Goal: Navigation & Orientation: Find specific page/section

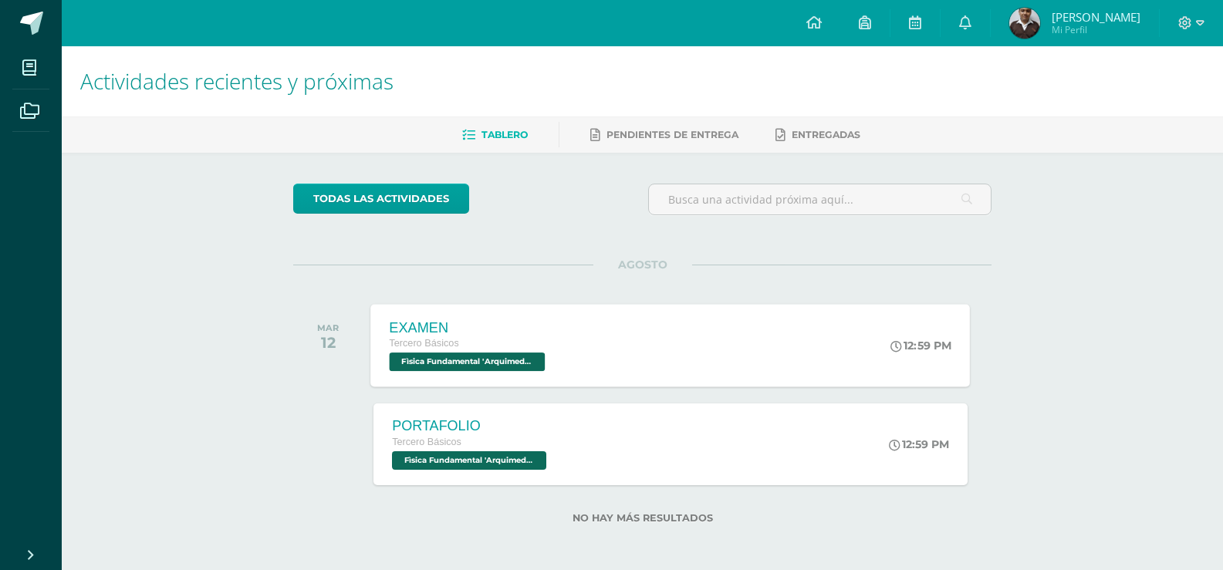
click at [610, 335] on div "EXAMEN Tercero Básicos Fìsica Fundamental '[PERSON_NAME]' 12:59 PM EXAMEN Fìsic…" at bounding box center [671, 345] width 600 height 83
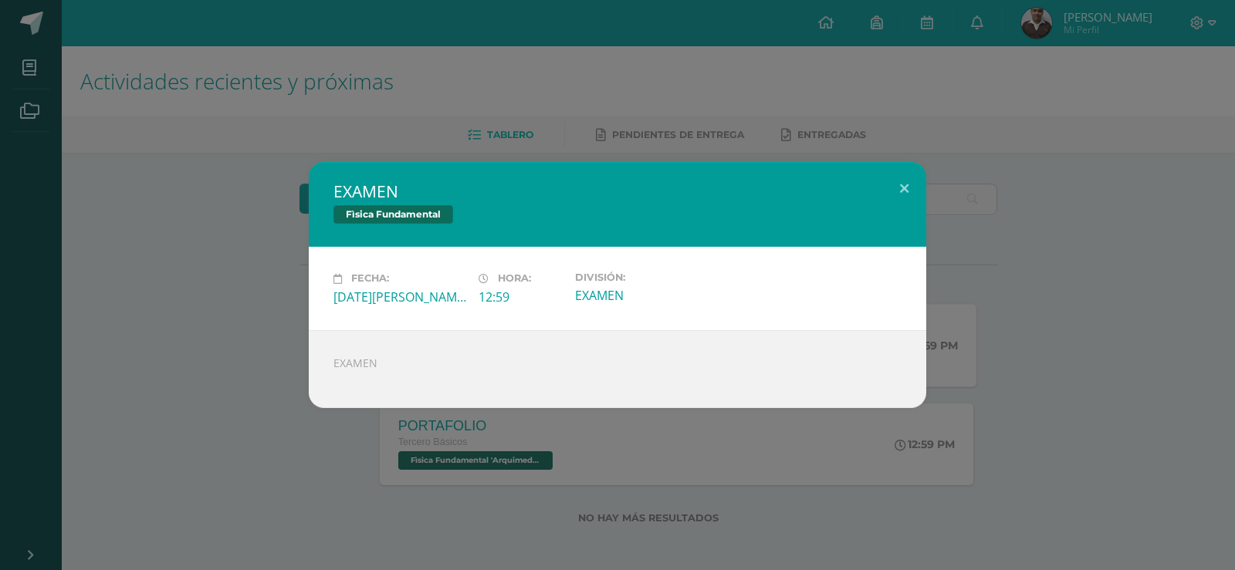
click at [1019, 359] on div "EXAMEN Fìsica Fundamental Fecha: [DATE][PERSON_NAME] Hora: 12:59 División: EXAM…" at bounding box center [617, 284] width 1222 height 245
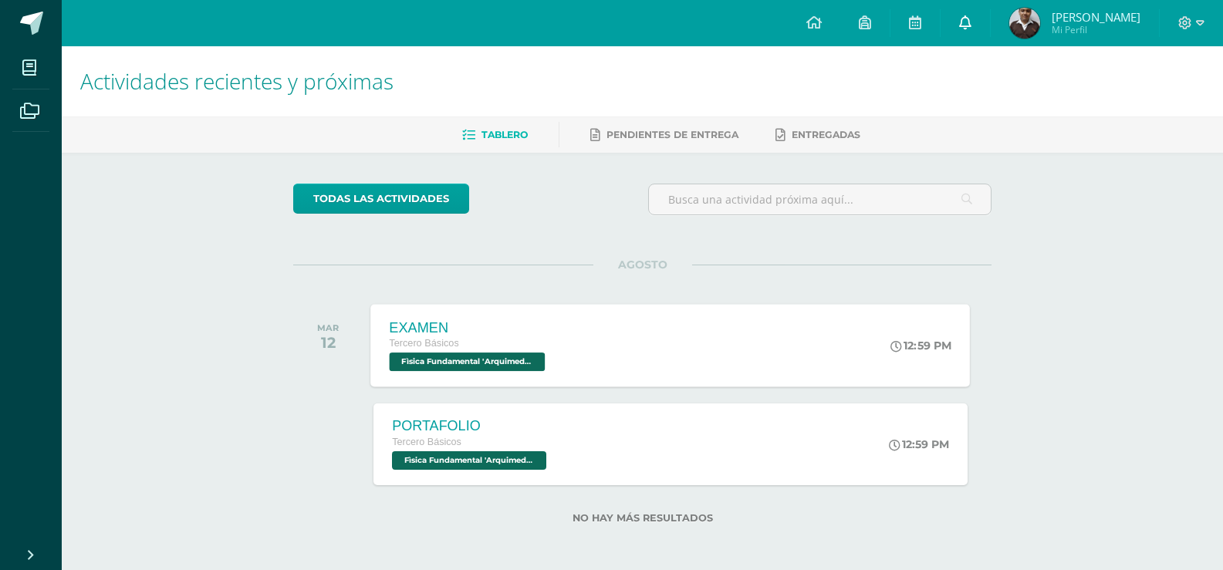
click at [959, 22] on icon at bounding box center [965, 22] width 12 height 14
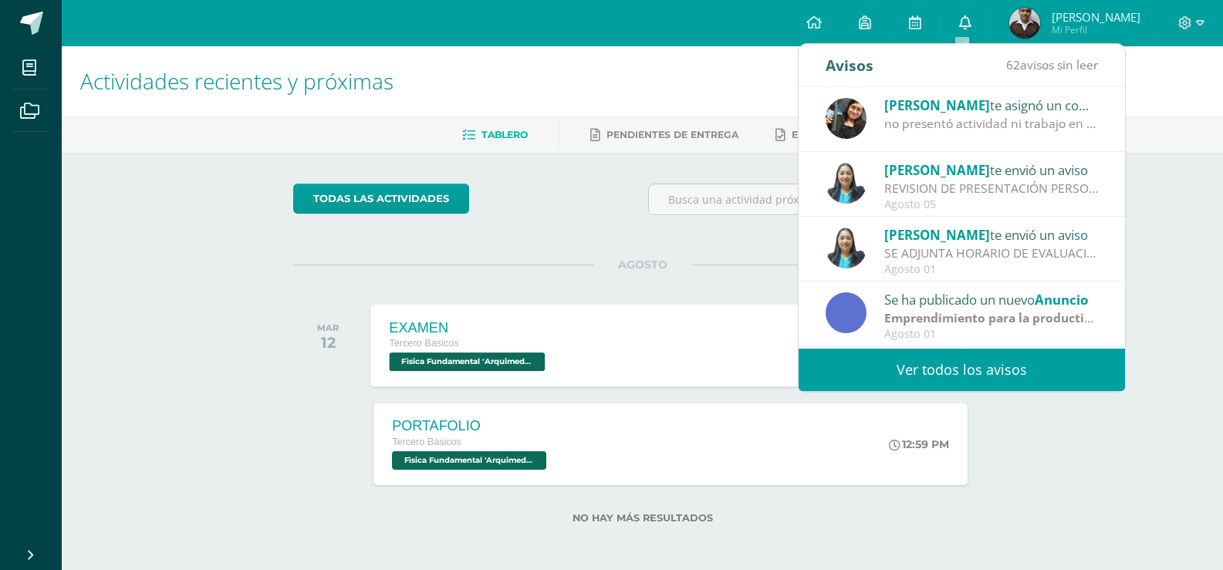
click at [959, 22] on icon at bounding box center [965, 22] width 12 height 14
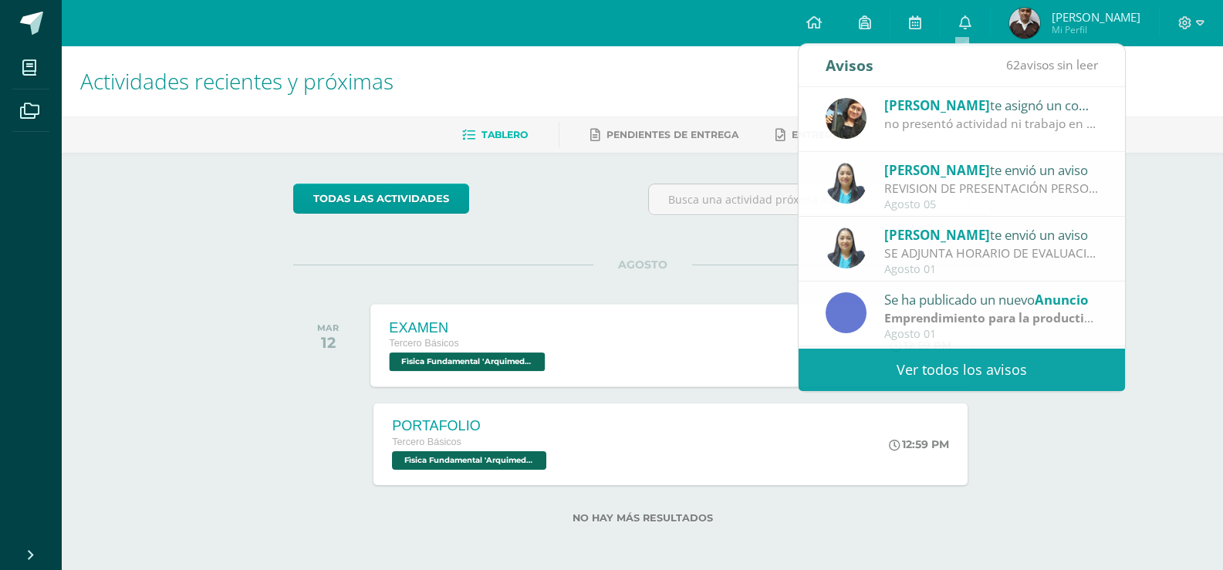
click at [1154, 253] on div "Actividades recientes y próximas Tablero Pendientes de entrega Entregadas todas…" at bounding box center [642, 309] width 1161 height 527
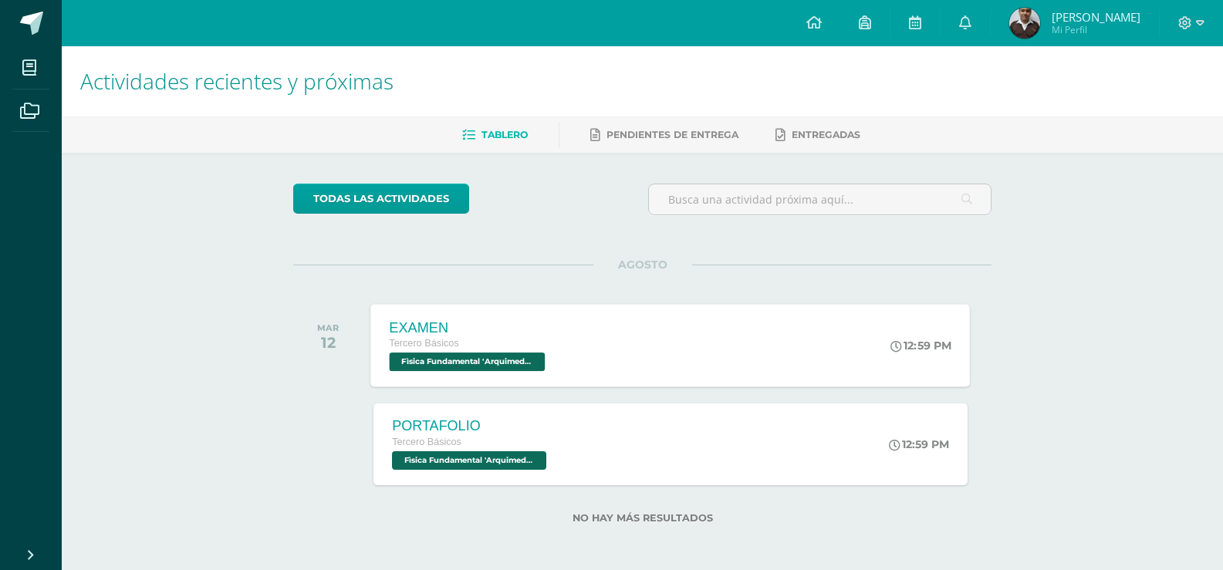
scroll to position [3, 0]
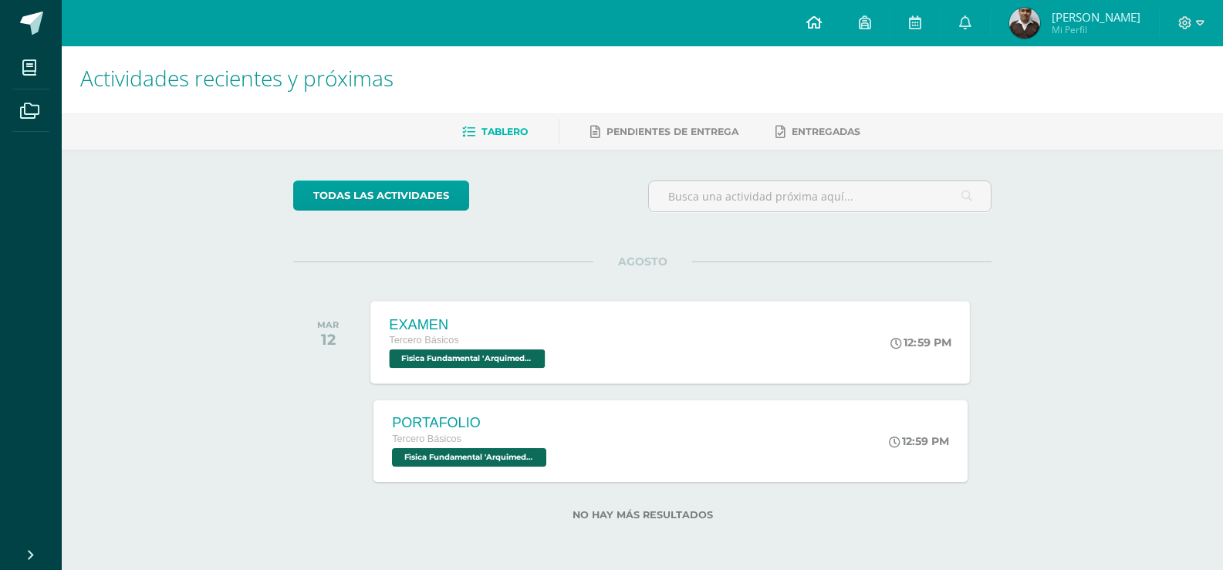
click at [800, 18] on link at bounding box center [814, 23] width 52 height 46
